Goal: Information Seeking & Learning: Learn about a topic

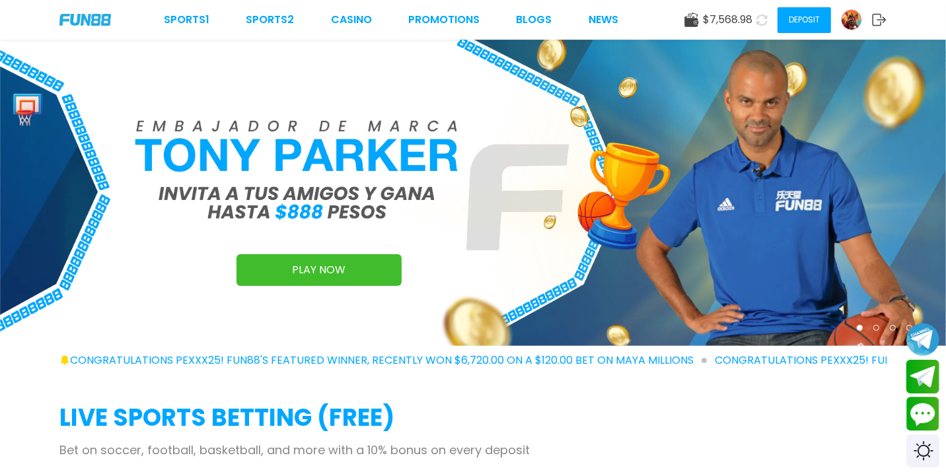
click at [719, 64] on img at bounding box center [473, 193] width 946 height 307
click at [537, 17] on font "BLOGS" at bounding box center [535, 19] width 36 height 15
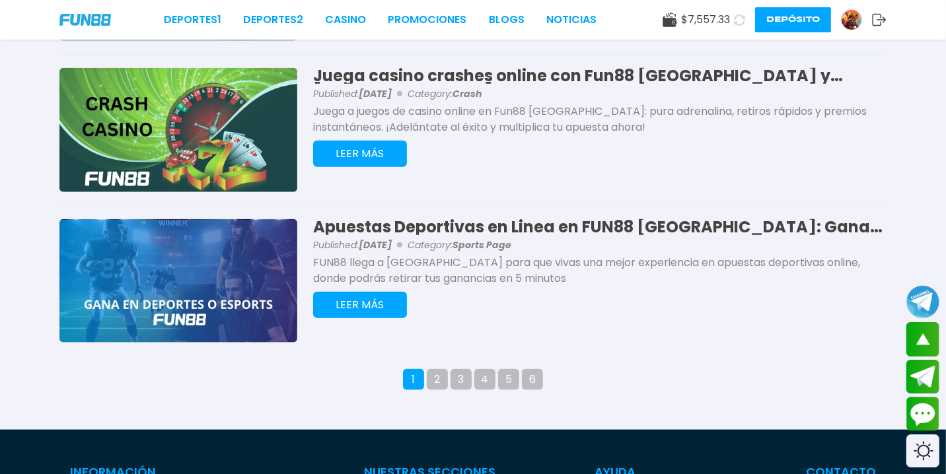
scroll to position [1281, 0]
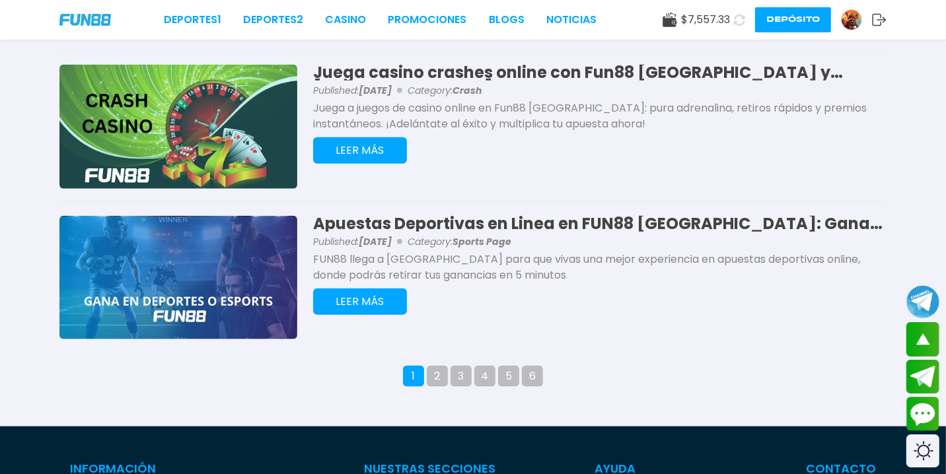
click at [439, 375] on button "2" at bounding box center [437, 376] width 21 height 21
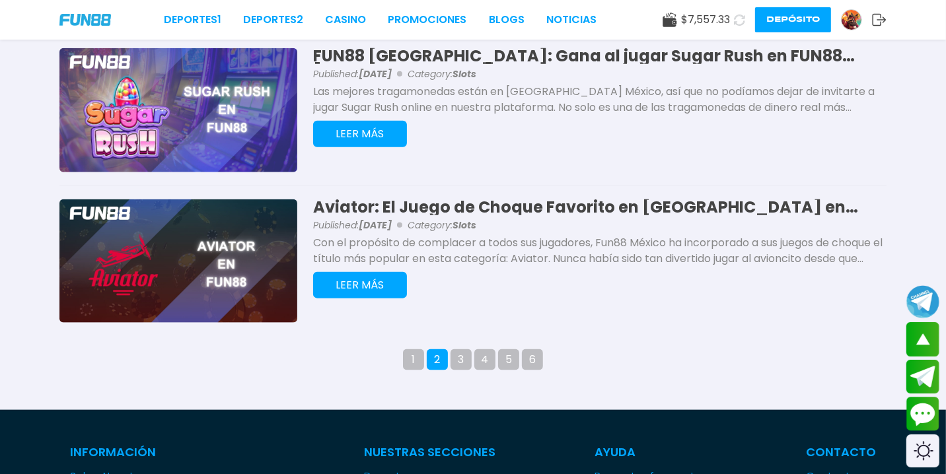
scroll to position [1305, 0]
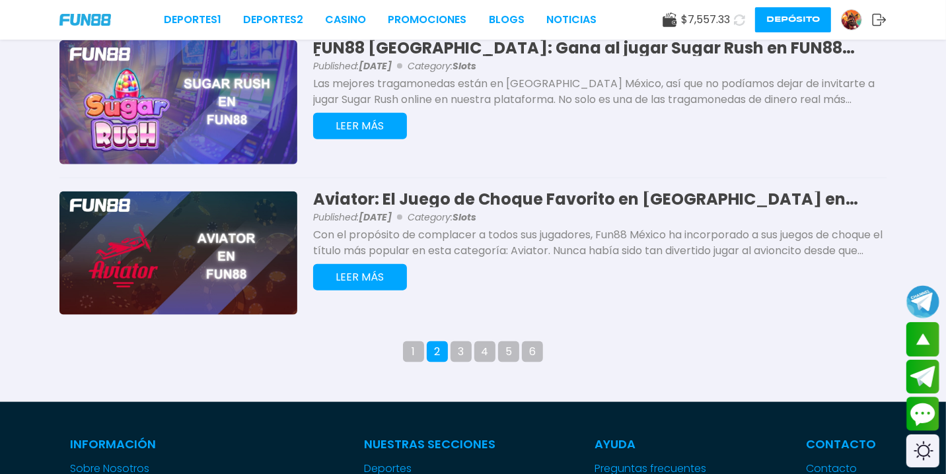
click at [458, 355] on button "3" at bounding box center [461, 352] width 21 height 21
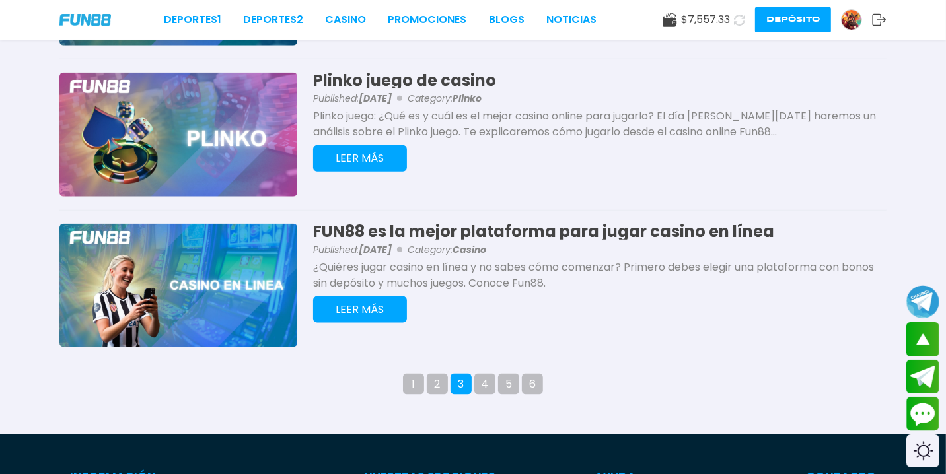
click at [490, 384] on button "4" at bounding box center [484, 384] width 21 height 21
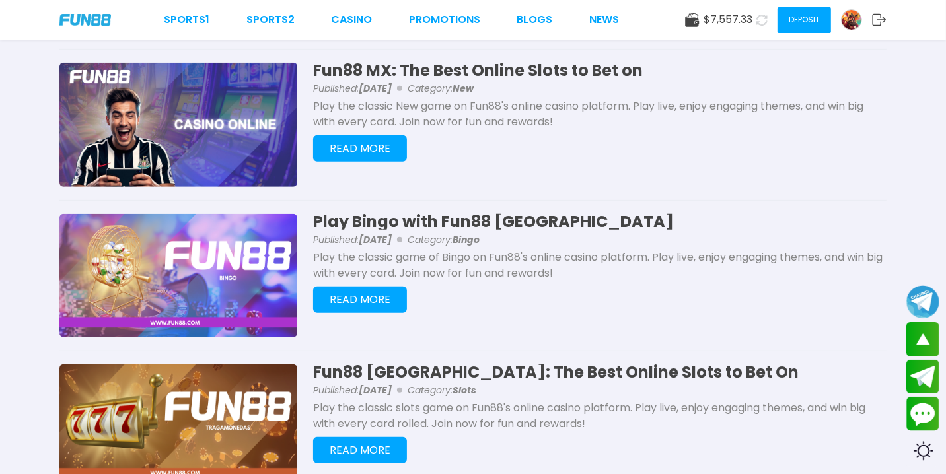
scroll to position [661, 0]
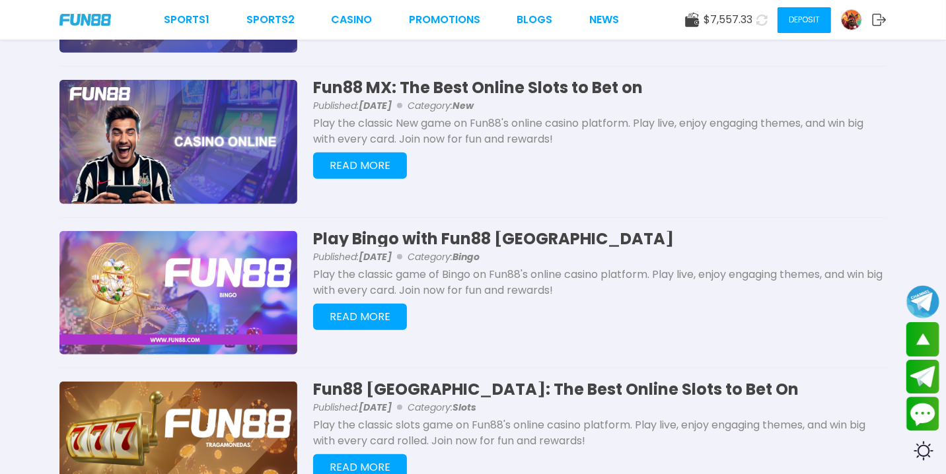
drag, startPoint x: 392, startPoint y: 169, endPoint x: 352, endPoint y: 167, distance: 40.4
click at [352, 167] on font "READ MORE" at bounding box center [360, 165] width 61 height 15
click at [369, 471] on font "READ MORE" at bounding box center [360, 467] width 61 height 15
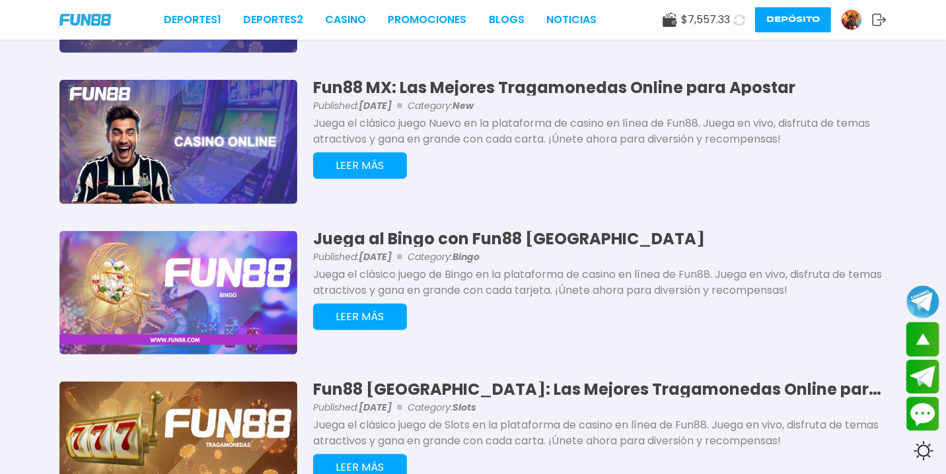
scroll to position [679, 0]
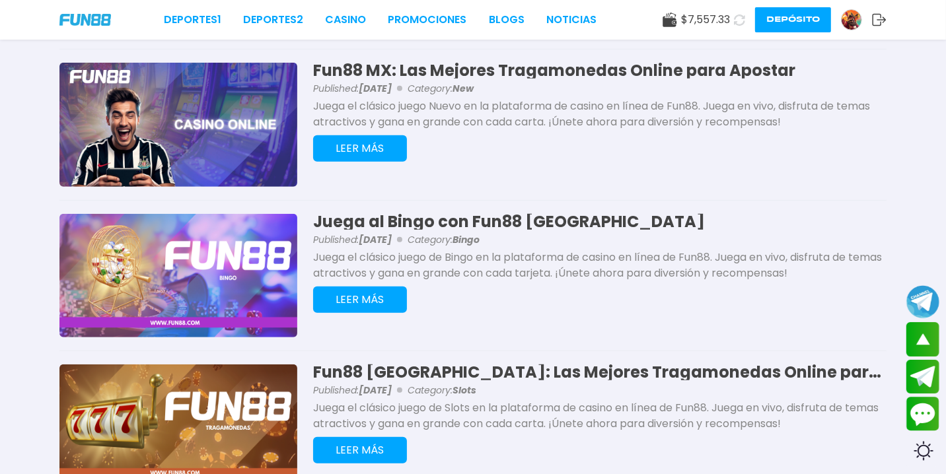
click at [677, 63] on h3 "Fun88 MX: Las Mejores Tragamonedas Online para Apostar" at bounding box center [600, 71] width 574 height 16
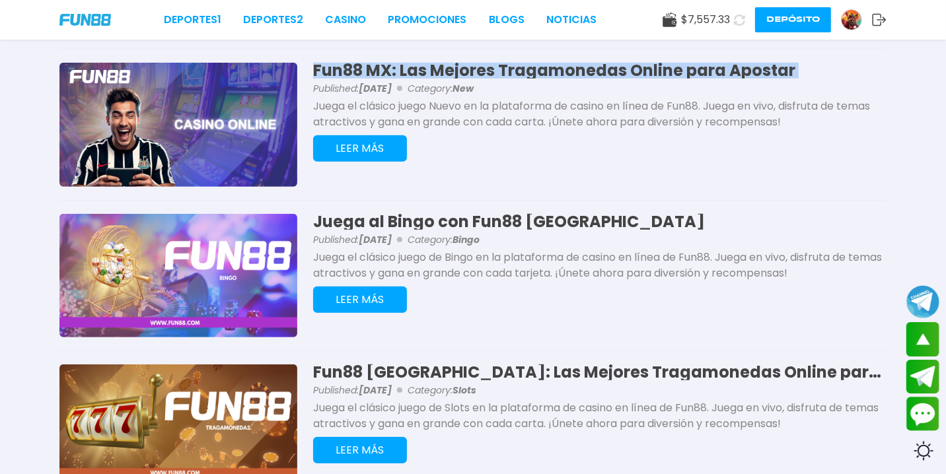
click at [677, 63] on h3 "Fun88 MX: Las Mejores Tragamonedas Online para Apostar" at bounding box center [600, 71] width 574 height 16
copy h3 "Fun88 MX: Las Mejores Tragamonedas Online para Apostar"
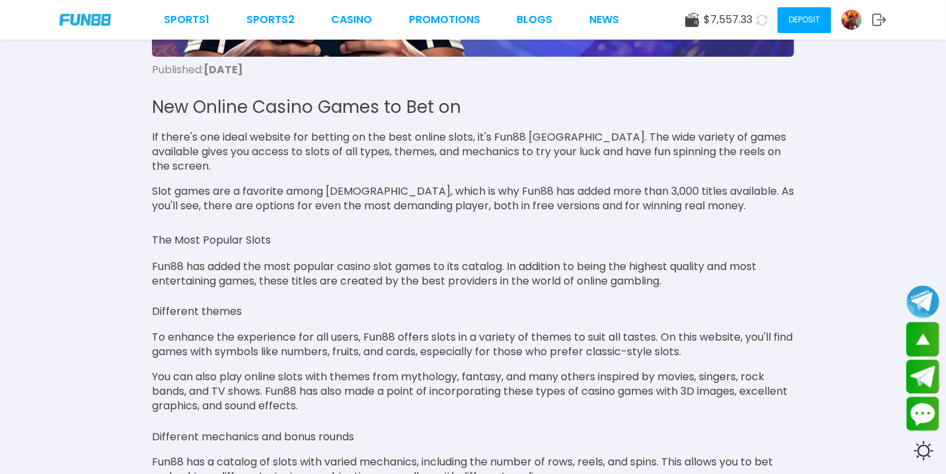
scroll to position [375, 0]
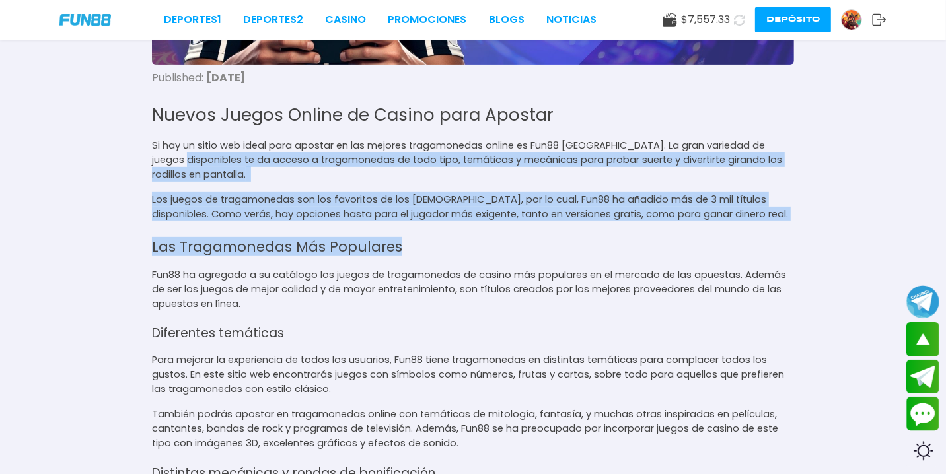
drag, startPoint x: 944, startPoint y: 136, endPoint x: 946, endPoint y: 205, distance: 68.8
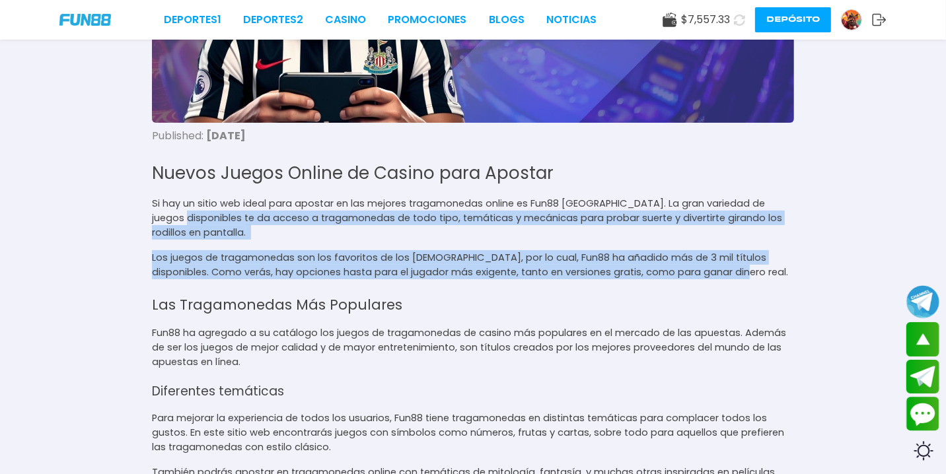
scroll to position [301, 0]
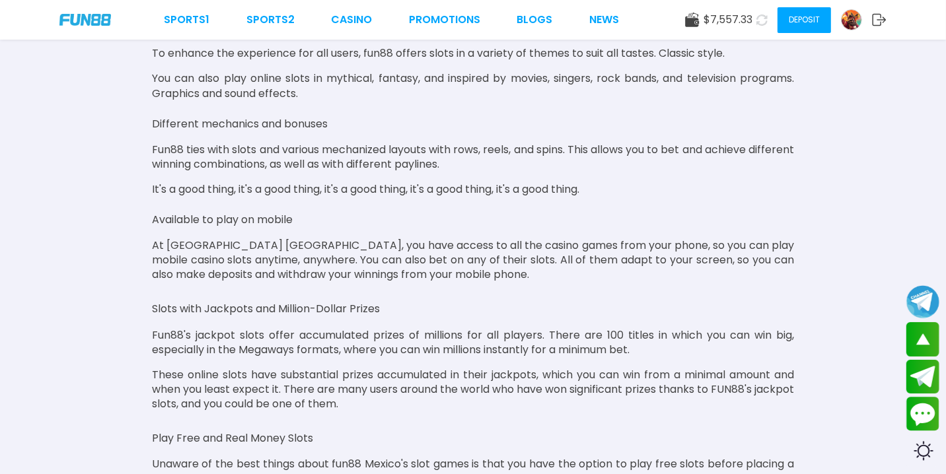
scroll to position [624, 0]
